Goal: Information Seeking & Learning: Find specific page/section

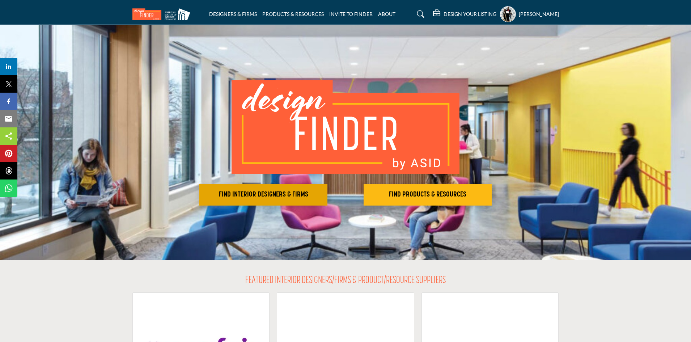
click at [249, 195] on h2 "FIND INTERIOR DESIGNERS & FIRMS" at bounding box center [264, 194] width 124 height 9
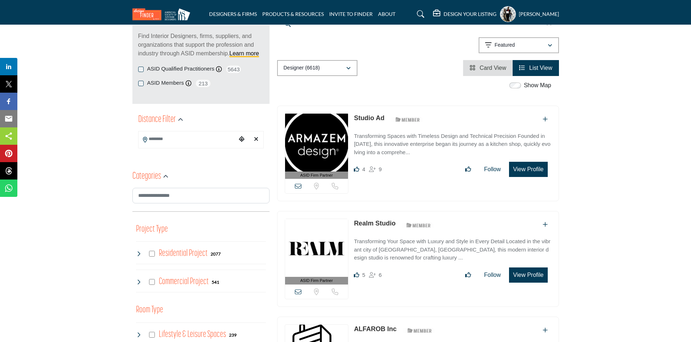
scroll to position [109, 0]
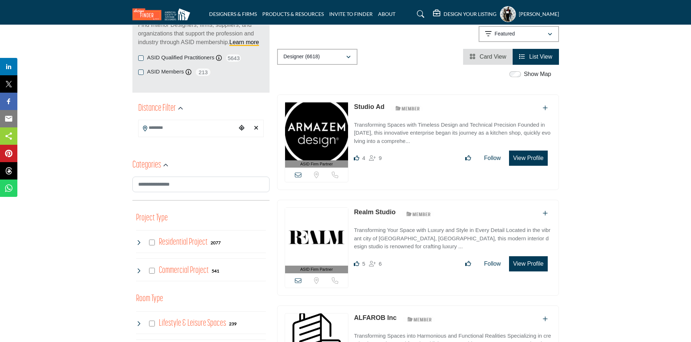
click at [155, 128] on input "Search Location" at bounding box center [188, 128] width 98 height 14
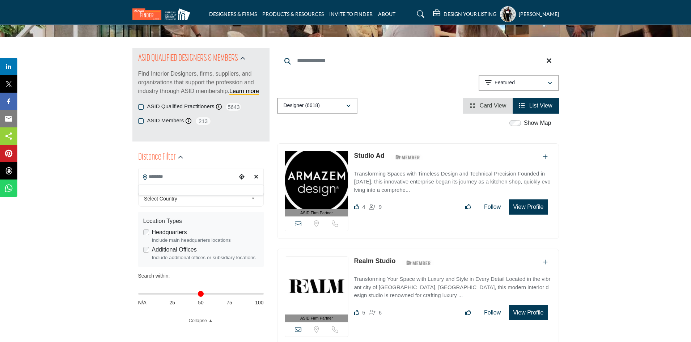
scroll to position [72, 0]
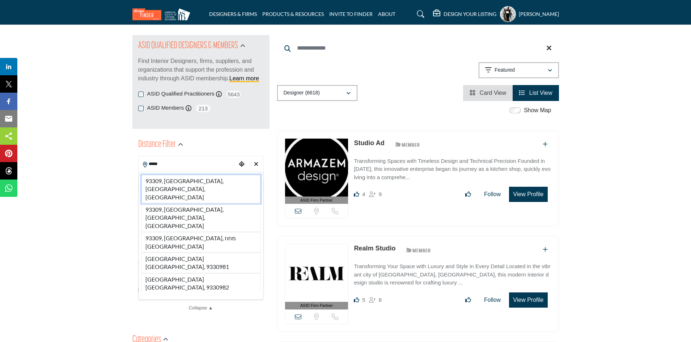
click at [153, 182] on li "93309, [GEOGRAPHIC_DATA], [GEOGRAPHIC_DATA], [GEOGRAPHIC_DATA]" at bounding box center [201, 189] width 119 height 29
type input "**********"
type input "***"
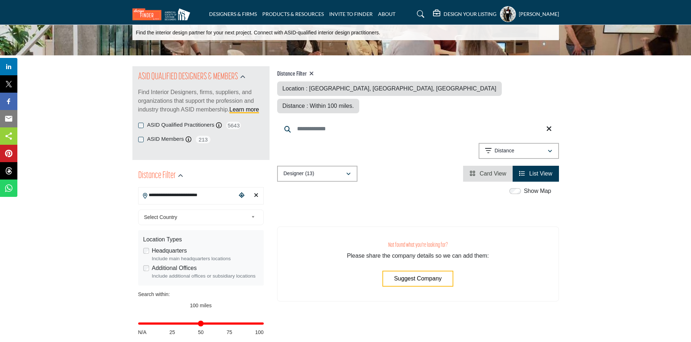
scroll to position [36, 0]
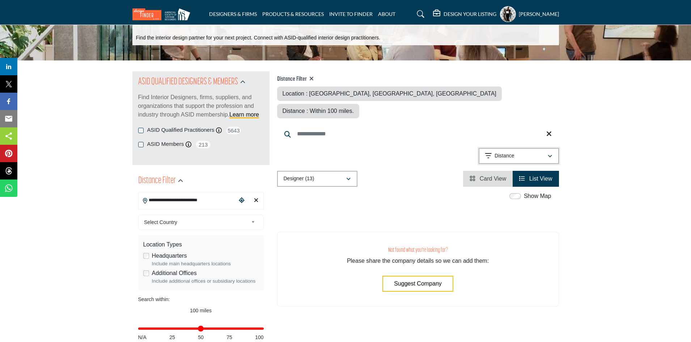
click at [507, 152] on p "Distance" at bounding box center [505, 155] width 20 height 7
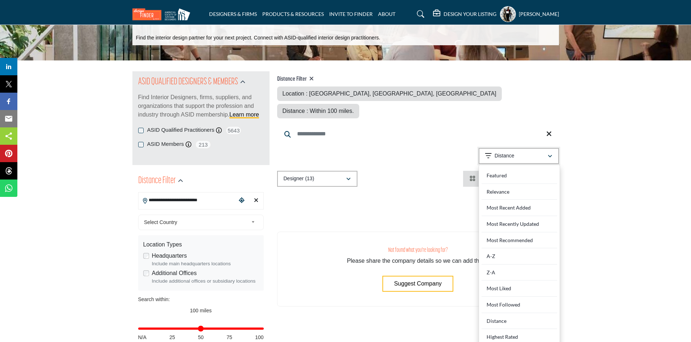
click at [507, 152] on p "Distance" at bounding box center [505, 155] width 20 height 7
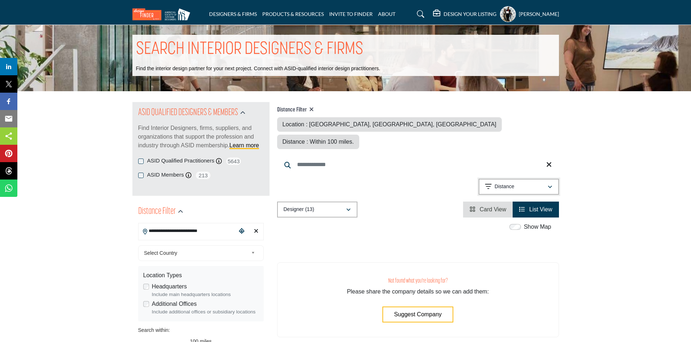
scroll to position [0, 0]
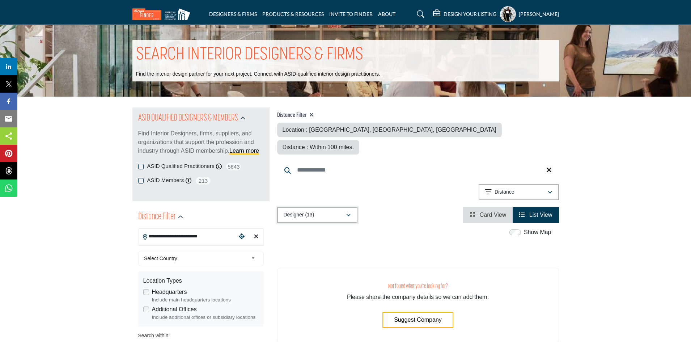
click at [305, 211] on div "Designer (13)" at bounding box center [315, 215] width 62 height 9
click at [295, 217] on b "(13)" at bounding box center [297, 217] width 9 height 6
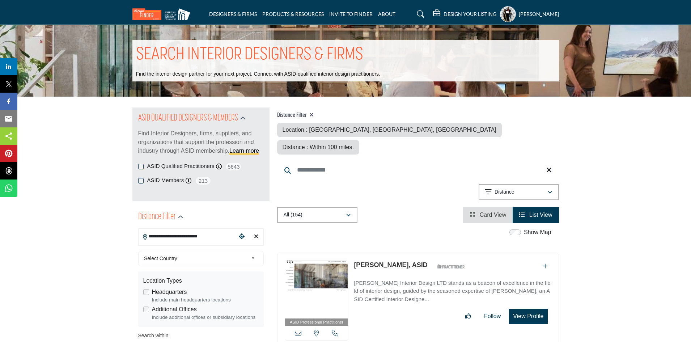
drag, startPoint x: 67, startPoint y: 1, endPoint x: 63, endPoint y: 177, distance: 175.6
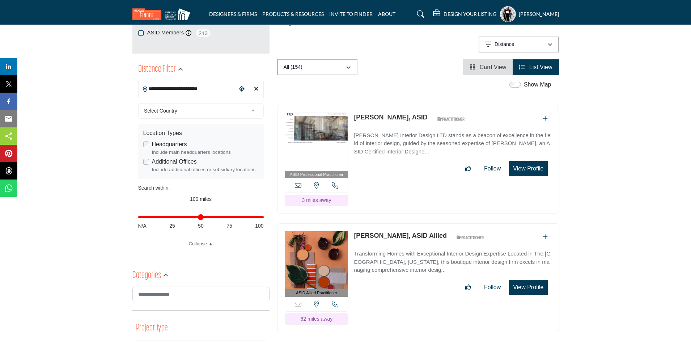
scroll to position [145, 0]
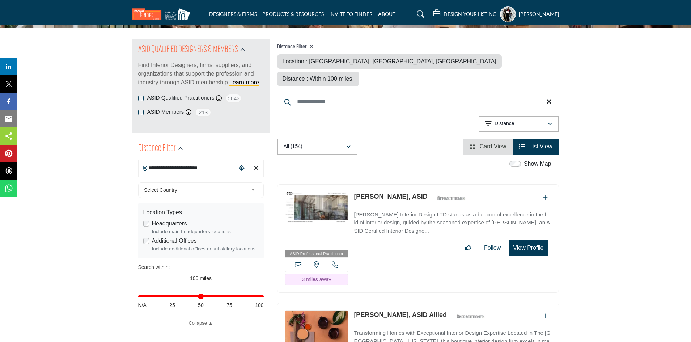
scroll to position [72, 0]
